Goal: Find specific page/section: Find specific page/section

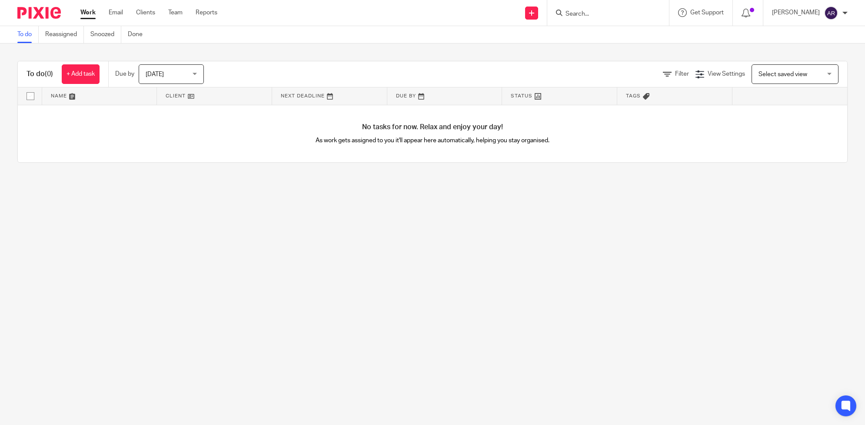
click at [618, 9] on form at bounding box center [611, 12] width 93 height 11
click at [600, 14] on input "Search" at bounding box center [604, 14] width 78 height 8
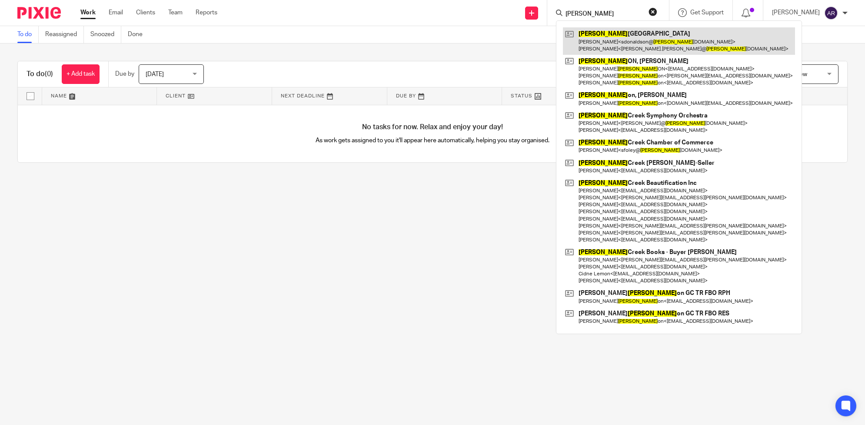
type input "johns"
click at [625, 39] on link at bounding box center [679, 40] width 232 height 27
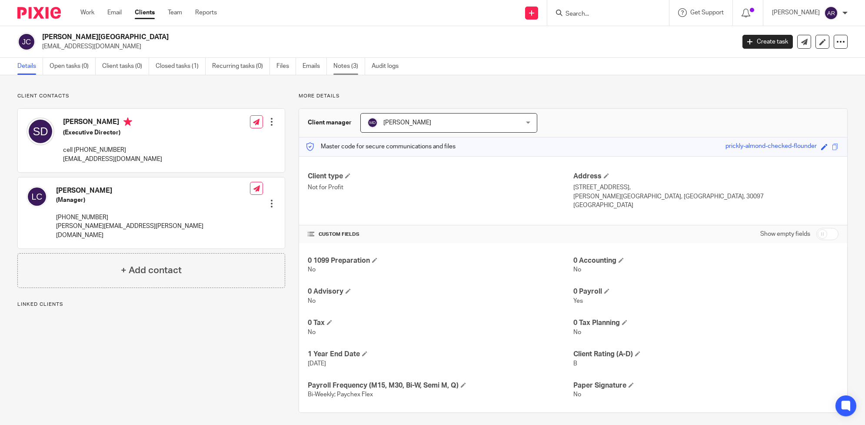
click at [341, 64] on link "Notes (3)" at bounding box center [349, 66] width 32 height 17
